Goal: Information Seeking & Learning: Learn about a topic

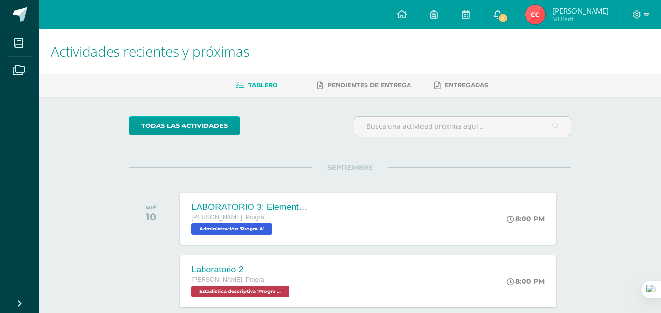
click at [499, 25] on link "2" at bounding box center [497, 14] width 31 height 29
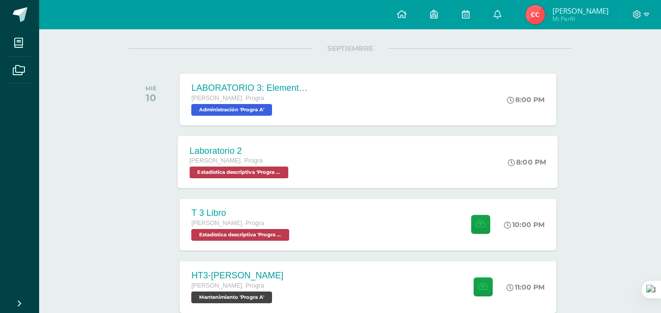
scroll to position [147, 0]
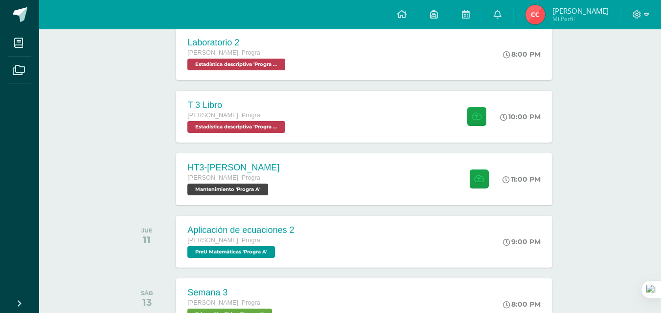
scroll to position [245, 4]
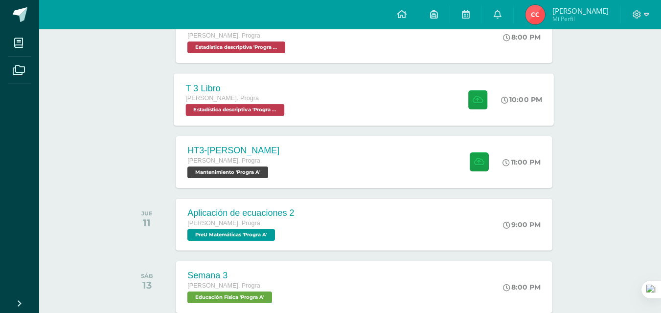
click at [230, 104] on span "Estadística descriptiva 'Progra A'" at bounding box center [235, 110] width 99 height 12
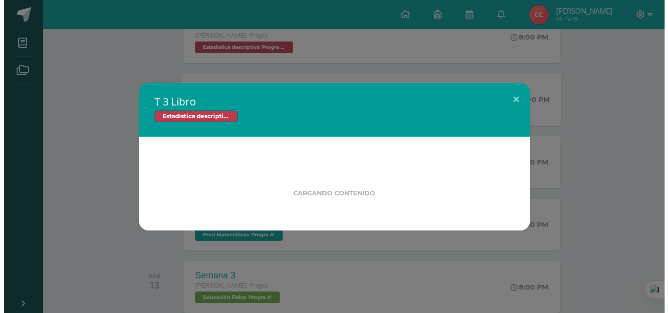
scroll to position [245, 0]
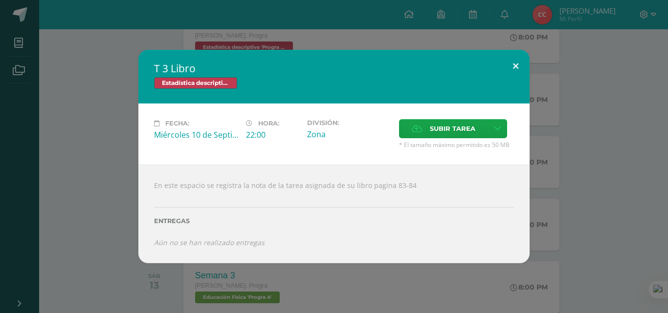
click at [507, 67] on button at bounding box center [516, 66] width 28 height 33
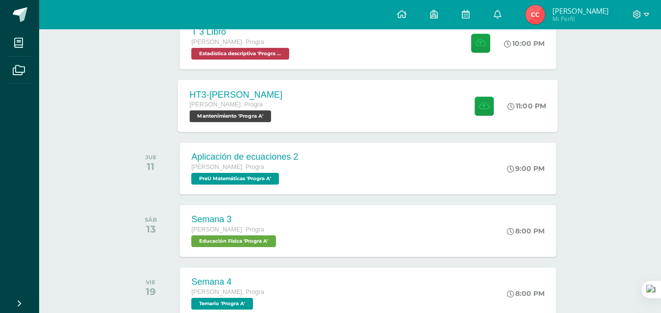
scroll to position [342, 0]
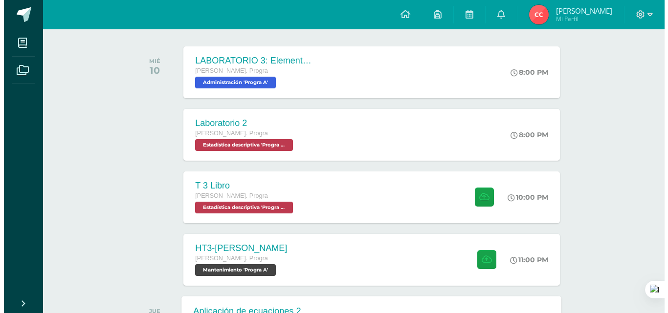
scroll to position [245, 0]
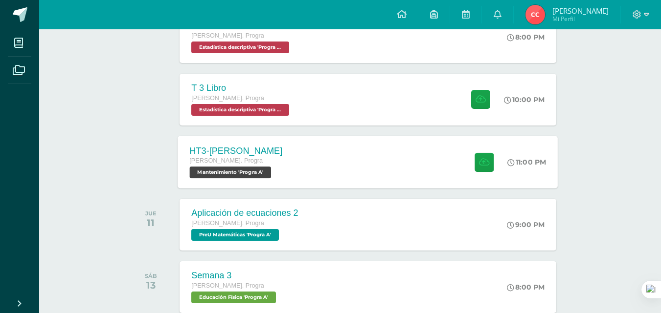
click at [333, 161] on div "HT3-[PERSON_NAME]. Progra Mantenimiento 'Progra A' 11:00 PM HT3-[GEOGRAPHIC_DAT…" at bounding box center [368, 162] width 380 height 52
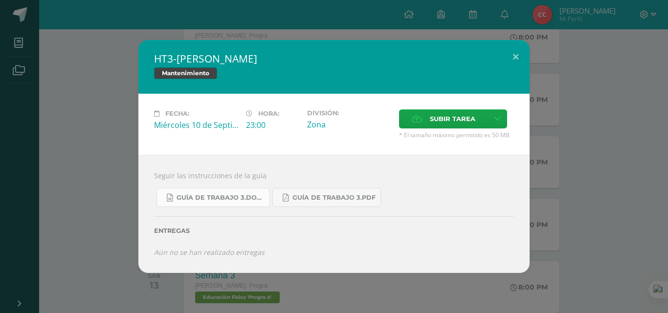
click at [214, 198] on span "Guía de trabajo 3.docx" at bounding box center [221, 198] width 88 height 8
